Goal: Information Seeking & Learning: Learn about a topic

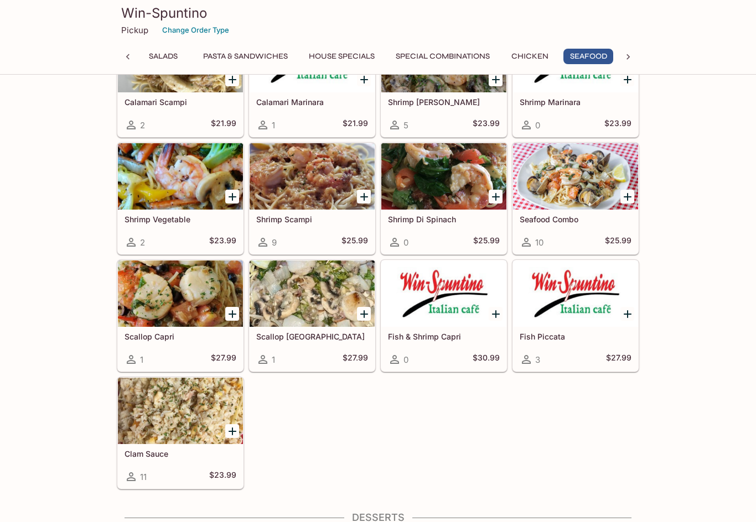
scroll to position [2876, 0]
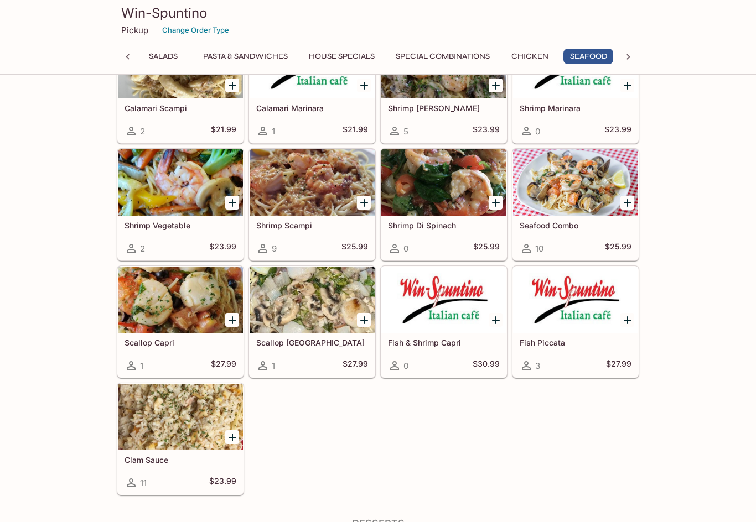
click at [178, 299] on div at bounding box center [180, 300] width 125 height 66
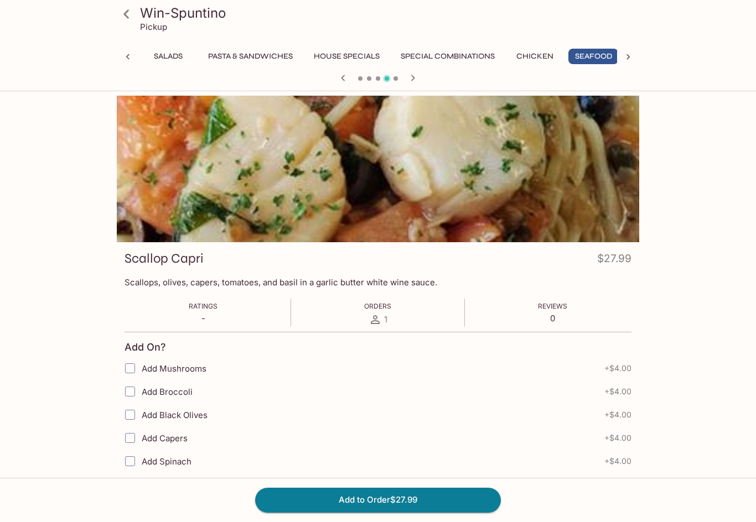
scroll to position [0, 219]
click at [126, 12] on icon at bounding box center [126, 13] width 19 height 19
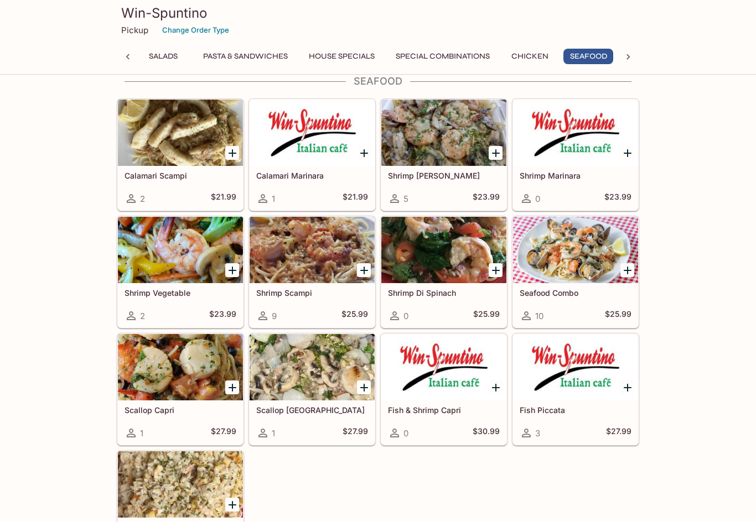
click at [293, 263] on div at bounding box center [312, 250] width 125 height 66
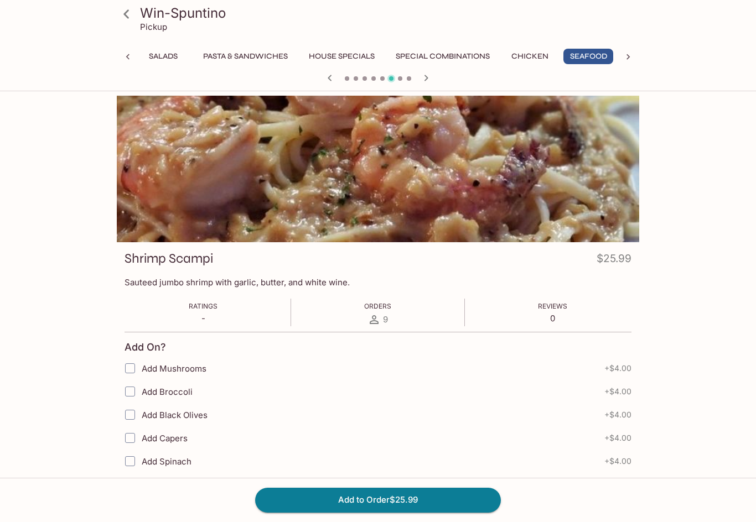
click at [135, 10] on icon at bounding box center [126, 13] width 19 height 19
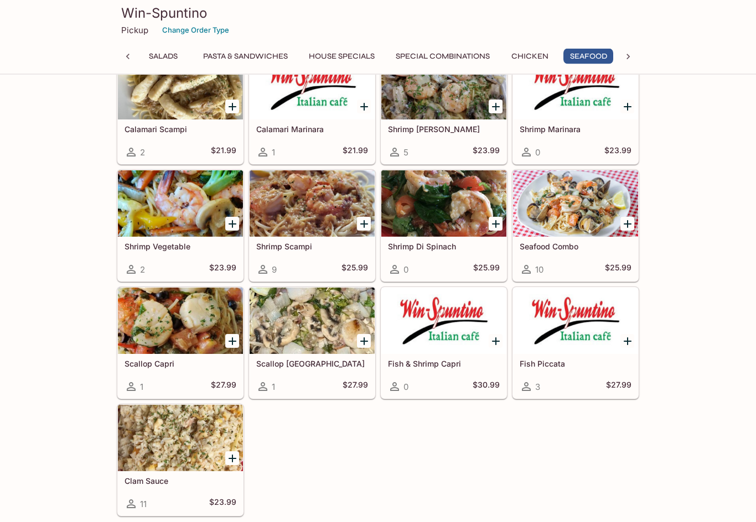
scroll to position [2854, 0]
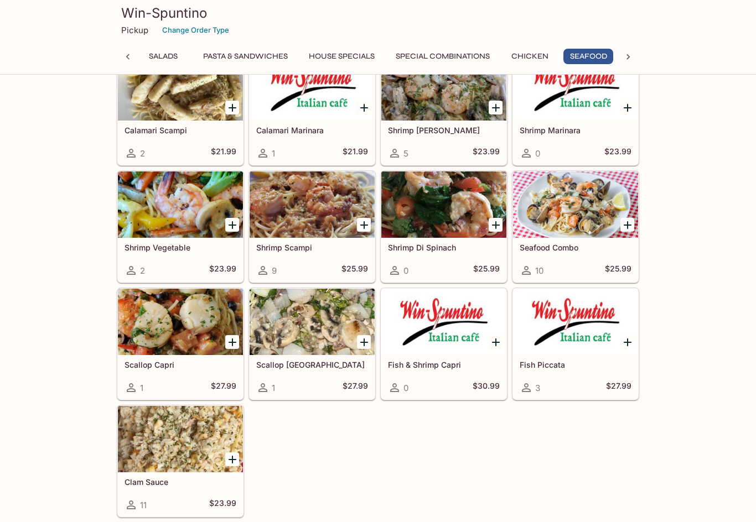
click at [460, 208] on div at bounding box center [443, 205] width 125 height 66
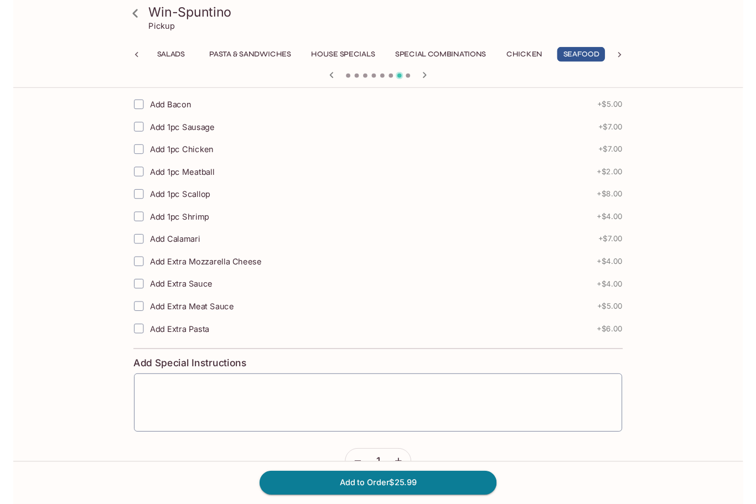
scroll to position [432, 0]
